Goal: Task Accomplishment & Management: Manage account settings

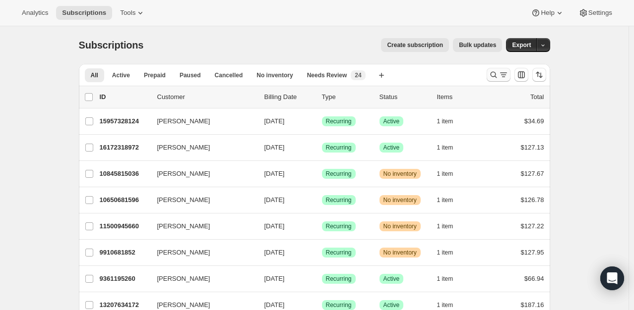
click at [494, 74] on icon "Search and filter results" at bounding box center [493, 75] width 10 height 10
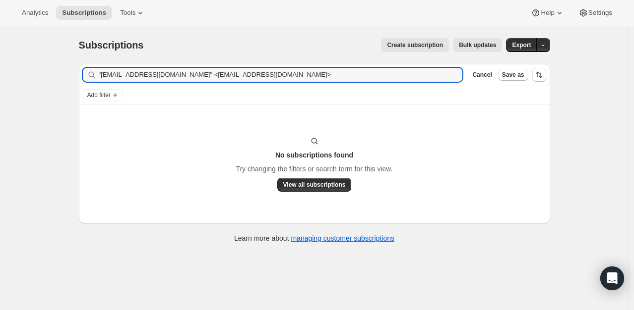
drag, startPoint x: 187, startPoint y: 73, endPoint x: 53, endPoint y: 80, distance: 134.5
click at [53, 80] on div "Subscriptions. This page is ready Subscriptions Create subscription Bulk update…" at bounding box center [314, 181] width 628 height 310
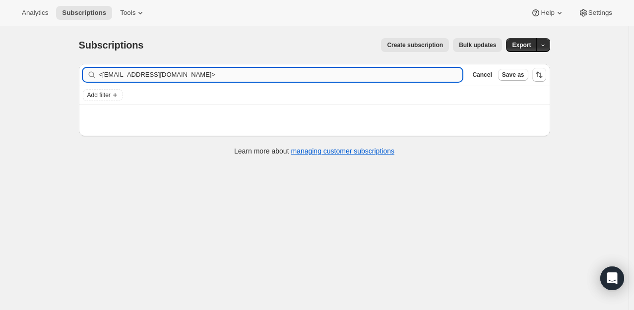
click at [104, 75] on input "<phihang_mina@yahoo.com>" at bounding box center [281, 75] width 364 height 14
click at [206, 78] on input "phihang_mina@yahoo.com>" at bounding box center [281, 75] width 364 height 14
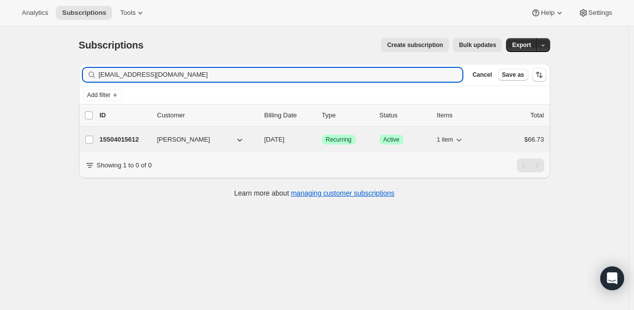
type input "phihang_mina@yahoo.com"
click at [111, 143] on p "15504015612" at bounding box center [125, 140] width 50 height 10
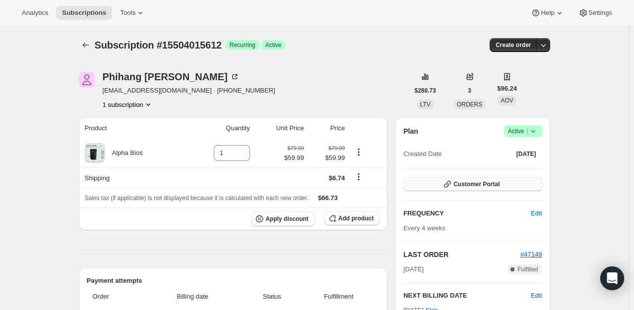
click at [533, 188] on button "Customer Portal" at bounding box center [472, 184] width 138 height 14
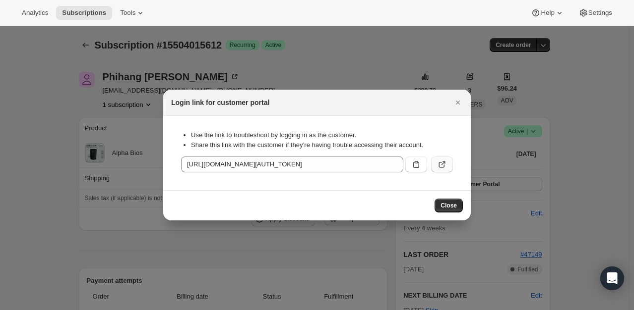
click at [440, 162] on icon ":rco:" at bounding box center [442, 165] width 10 height 10
click at [452, 209] on span "Close" at bounding box center [448, 206] width 16 height 8
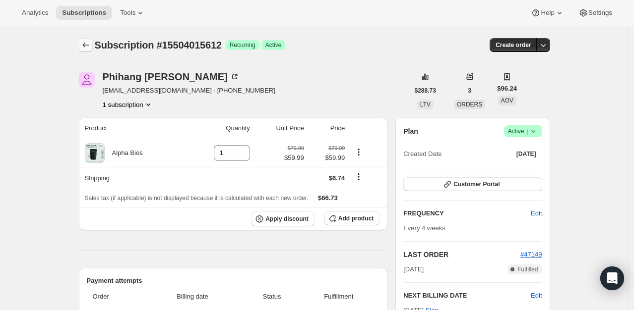
click at [89, 48] on icon "Subscriptions" at bounding box center [86, 45] width 10 height 10
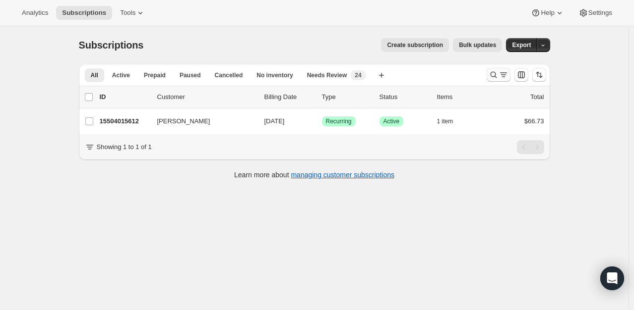
click at [496, 76] on icon "Search and filter results" at bounding box center [493, 75] width 6 height 6
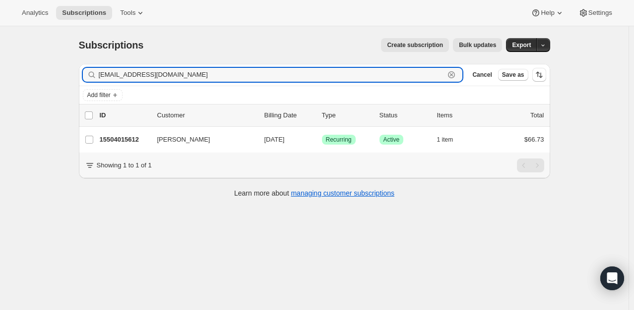
drag, startPoint x: 180, startPoint y: 72, endPoint x: 53, endPoint y: 72, distance: 127.9
click at [53, 72] on div "Subscriptions. This page is ready Subscriptions Create subscription Bulk update…" at bounding box center [314, 181] width 628 height 310
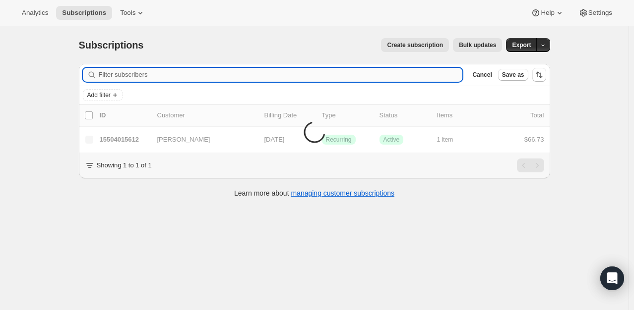
paste input ""deargodcandlecompany@gmail.com" <deargodcandlecompany@gmail.com>"
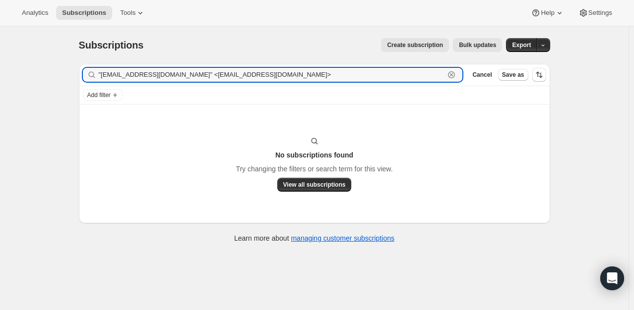
drag, startPoint x: 216, startPoint y: 76, endPoint x: 161, endPoint y: 86, distance: 56.4
click at [93, 79] on div ""deargodcandlecompany@gmail.com" <deargodcandlecompany@gmail.com> Clear" at bounding box center [273, 75] width 380 height 14
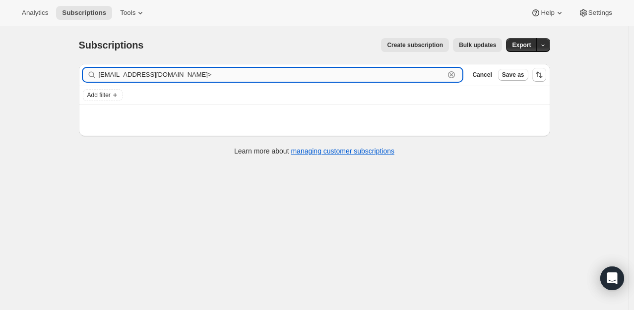
click at [233, 75] on input "deargodcandlecompany@gmail.com>" at bounding box center [272, 75] width 346 height 14
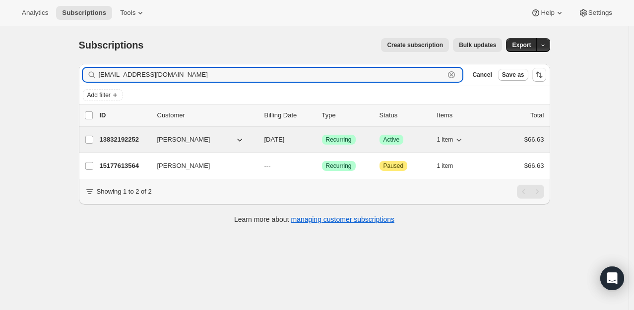
type input "deargodcandlecompany@gmail.com"
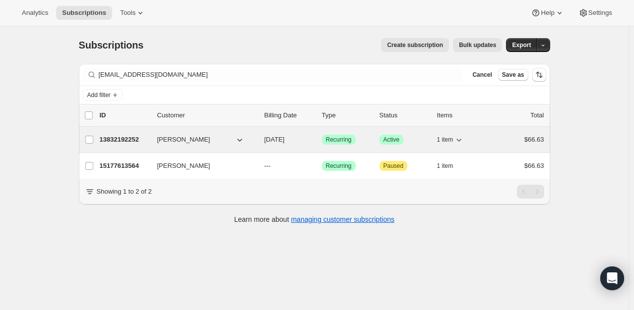
click at [107, 136] on p "13832192252" at bounding box center [125, 140] width 50 height 10
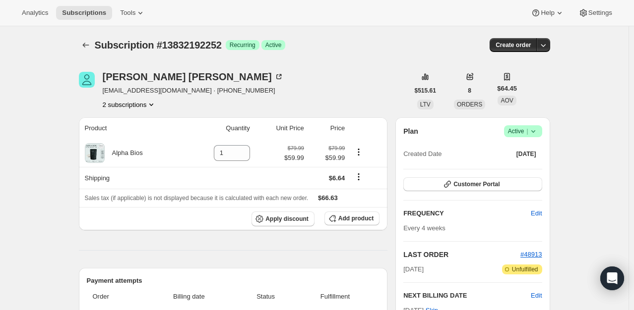
click at [528, 137] on div "Plan Success Active | Created Date May 12, 2025" at bounding box center [472, 143] width 138 height 36
drag, startPoint x: 524, startPoint y: 129, endPoint x: 525, endPoint y: 136, distance: 6.5
click at [524, 130] on span "Active |" at bounding box center [523, 131] width 30 height 10
click at [535, 148] on span "Pause subscription" at bounding box center [525, 150] width 55 height 7
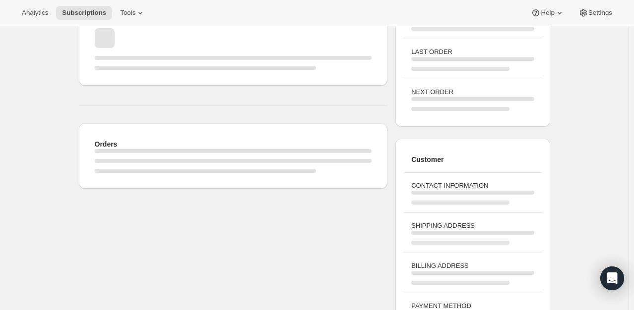
scroll to position [137, 0]
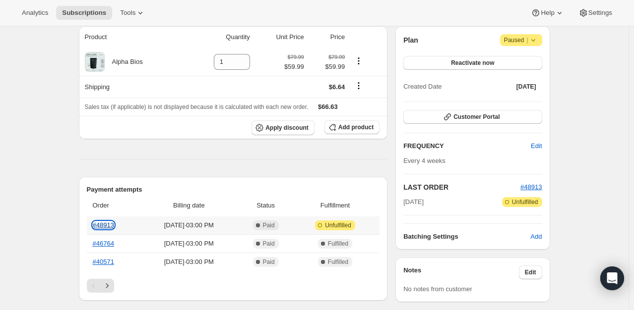
click at [97, 224] on link "#48913" at bounding box center [103, 225] width 21 height 7
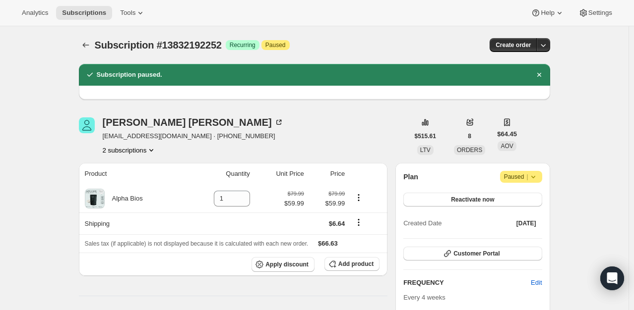
scroll to position [0, 0]
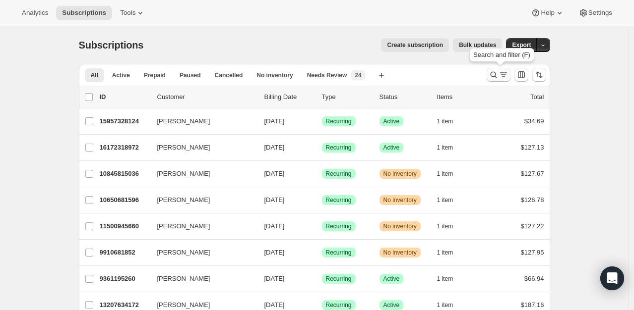
click at [502, 70] on icon "Search and filter results" at bounding box center [503, 75] width 10 height 10
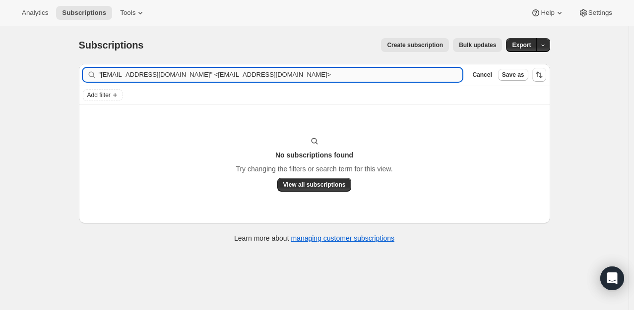
drag, startPoint x: 189, startPoint y: 75, endPoint x: 104, endPoint y: 79, distance: 84.9
click at [104, 79] on input ""[EMAIL_ADDRESS][DOMAIN_NAME]" <[EMAIL_ADDRESS][DOMAIN_NAME]>" at bounding box center [281, 75] width 364 height 14
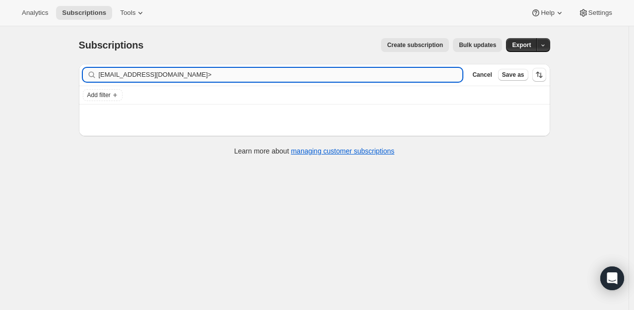
click at [235, 72] on input "[EMAIL_ADDRESS][DOMAIN_NAME]>" at bounding box center [281, 75] width 364 height 14
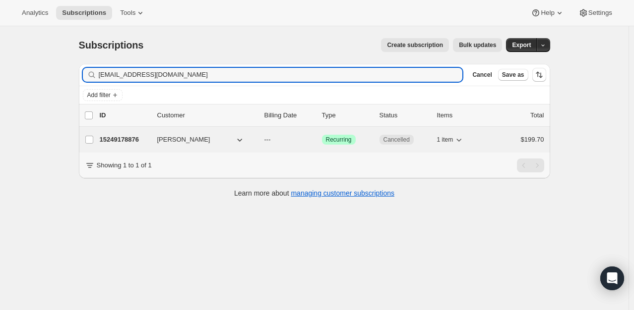
type input "[EMAIL_ADDRESS][DOMAIN_NAME]"
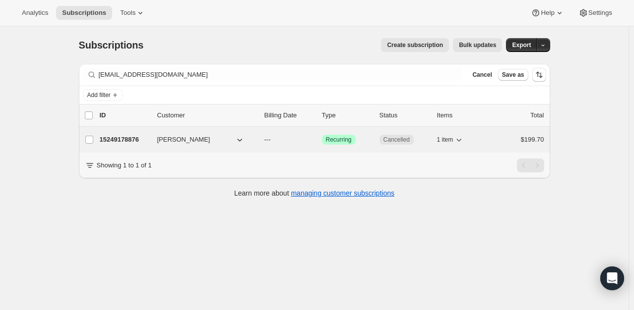
click at [120, 138] on p "15249178876" at bounding box center [125, 140] width 50 height 10
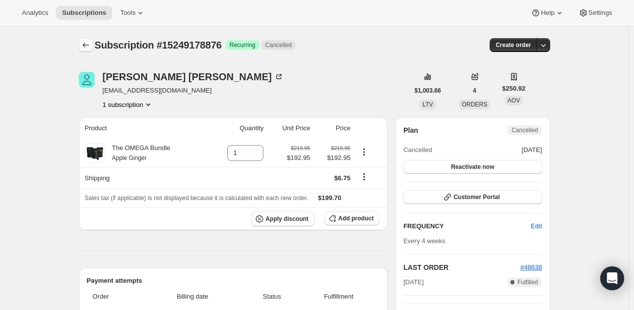
click at [91, 46] on icon "Subscriptions" at bounding box center [86, 45] width 10 height 10
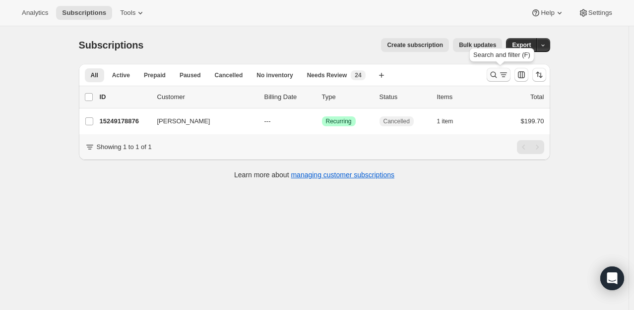
click at [500, 75] on icon "Search and filter results" at bounding box center [503, 75] width 10 height 10
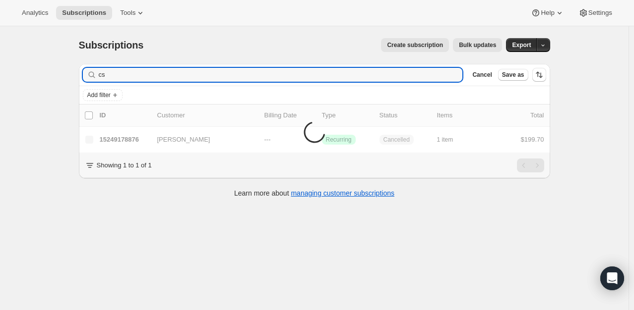
type input "c"
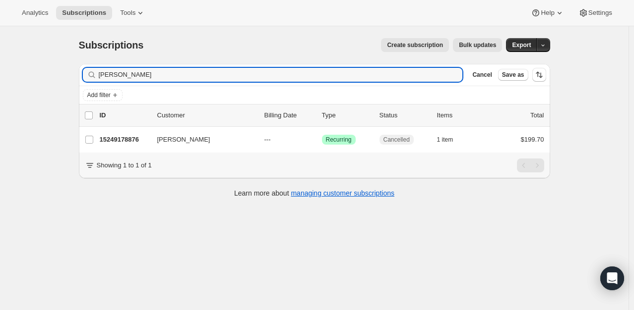
type input "[PERSON_NAME]"
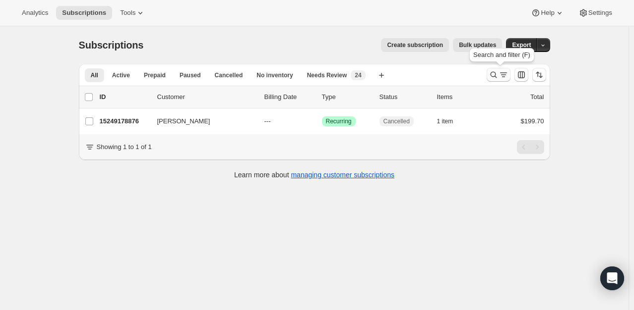
click at [492, 75] on icon "Search and filter results" at bounding box center [493, 75] width 10 height 10
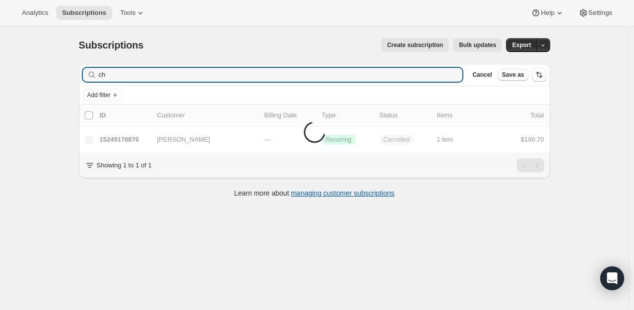
type input "c"
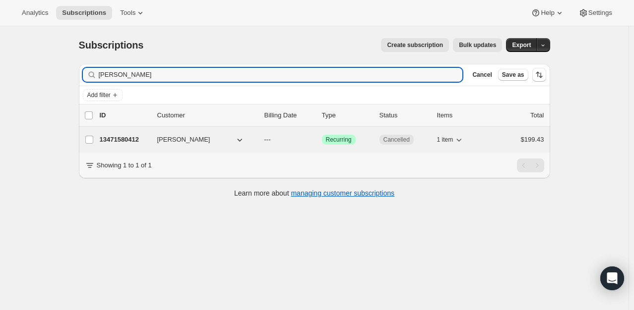
type input "erika herbert"
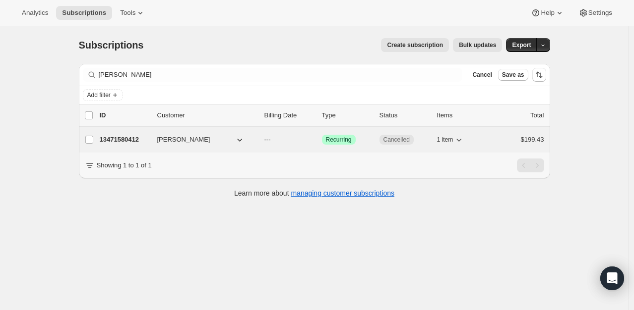
click at [123, 142] on p "13471580412" at bounding box center [125, 140] width 50 height 10
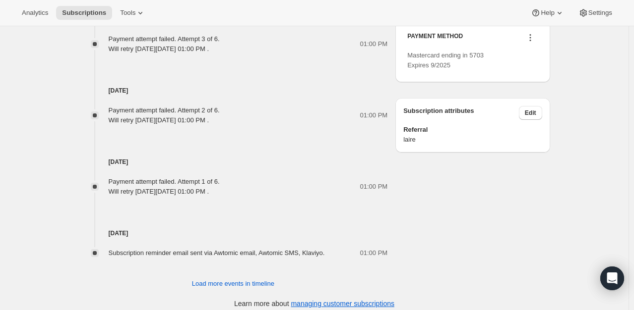
scroll to position [508, 0]
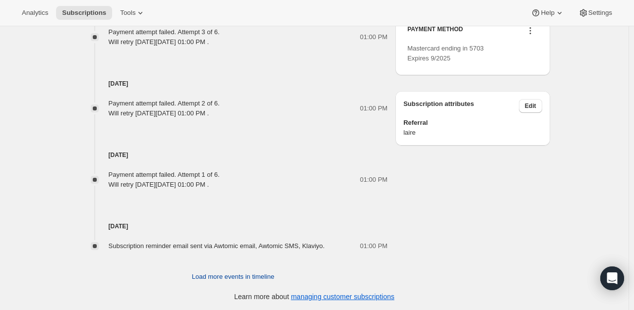
click at [248, 283] on button "Load more events in timeline" at bounding box center [233, 277] width 94 height 16
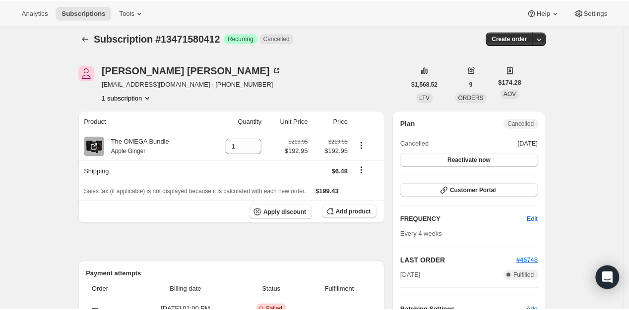
scroll to position [0, 0]
